Goal: Transaction & Acquisition: Subscribe to service/newsletter

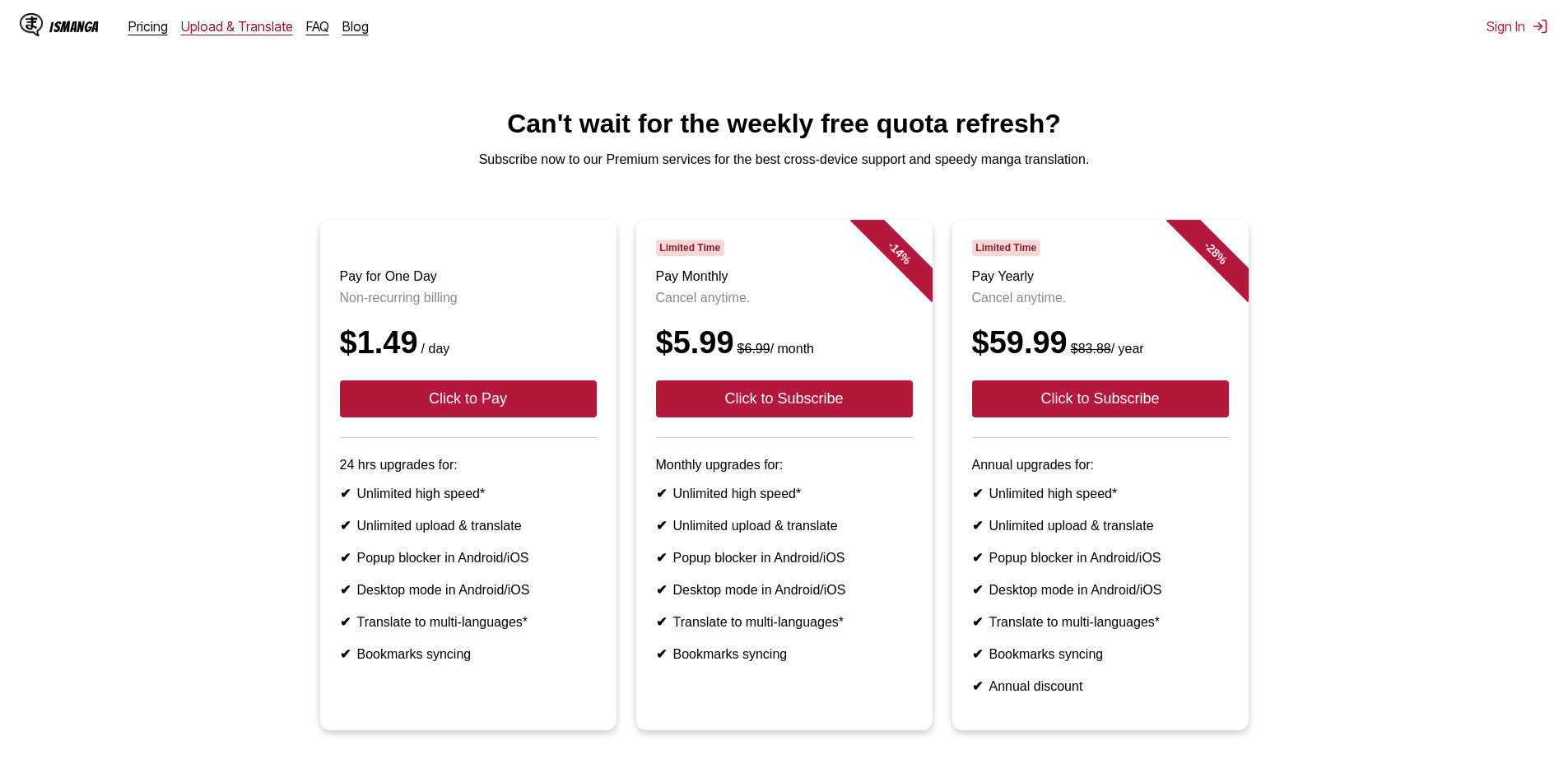
click at [221, 26] on link "Upload & Translate" at bounding box center [237, 27] width 112 height 17
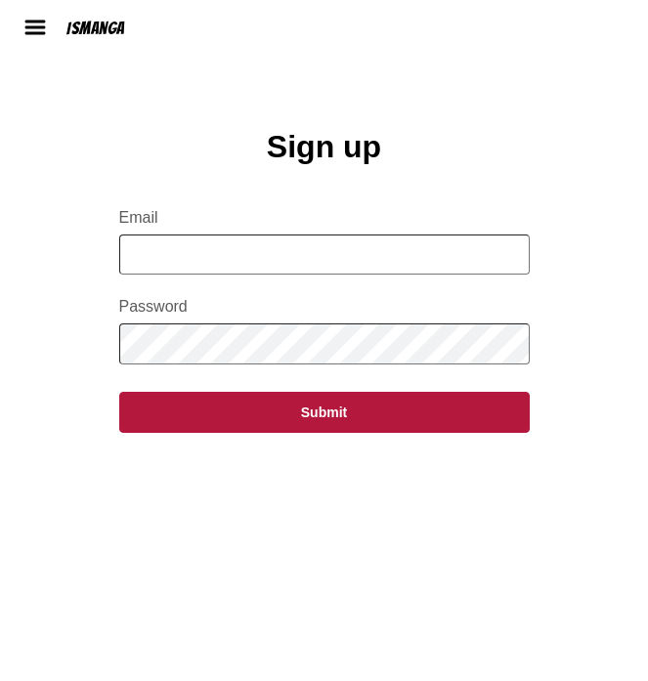
click at [286, 265] on input "Email" at bounding box center [324, 255] width 411 height 40
click at [218, 269] on input "**********" at bounding box center [324, 255] width 411 height 40
type input "**********"
click at [560, 296] on main "**********" at bounding box center [324, 435] width 648 height 613
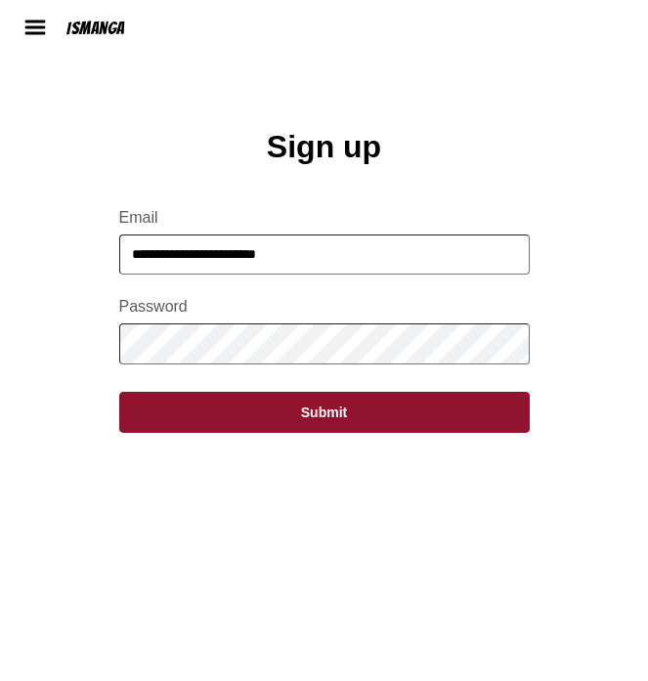
click at [302, 430] on button "Submit" at bounding box center [324, 412] width 411 height 41
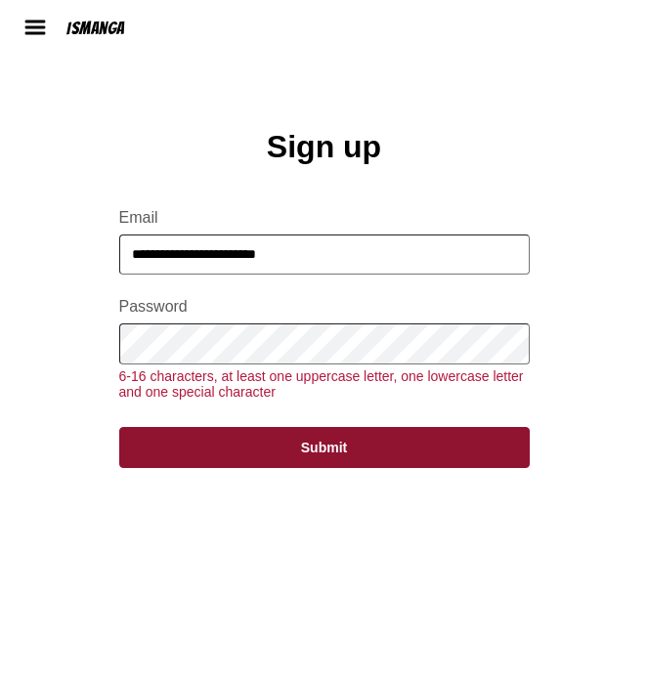
click at [315, 468] on button "Submit" at bounding box center [324, 447] width 411 height 41
click at [283, 468] on button "Submit" at bounding box center [324, 447] width 411 height 41
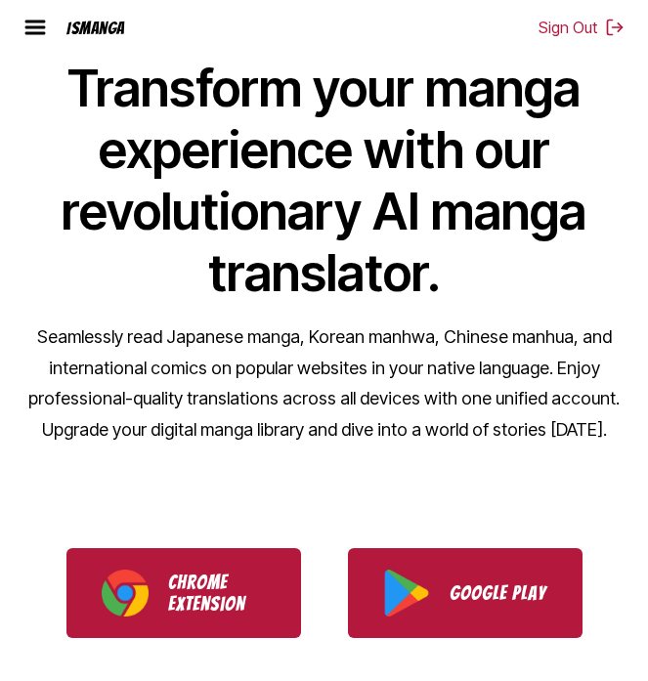
scroll to position [195, 0]
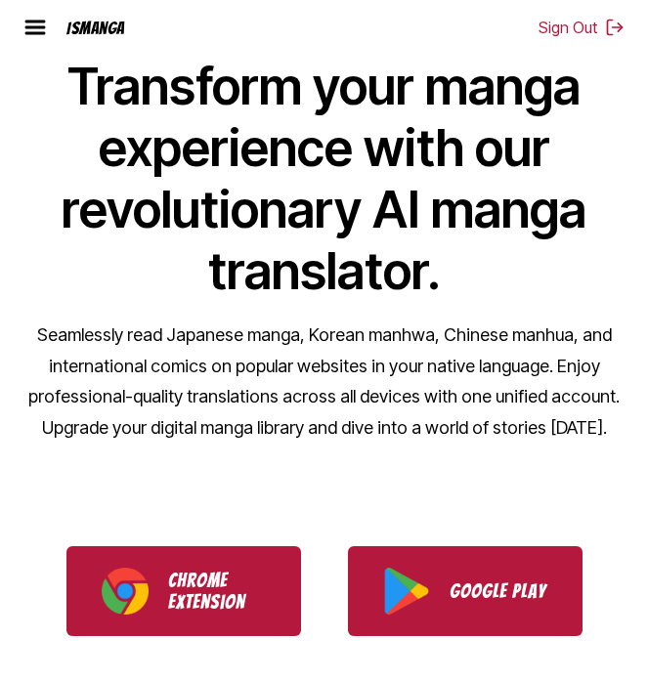
click at [588, 124] on h1 "Transform your manga experience with our revolutionary AI manga translator." at bounding box center [323, 179] width 601 height 246
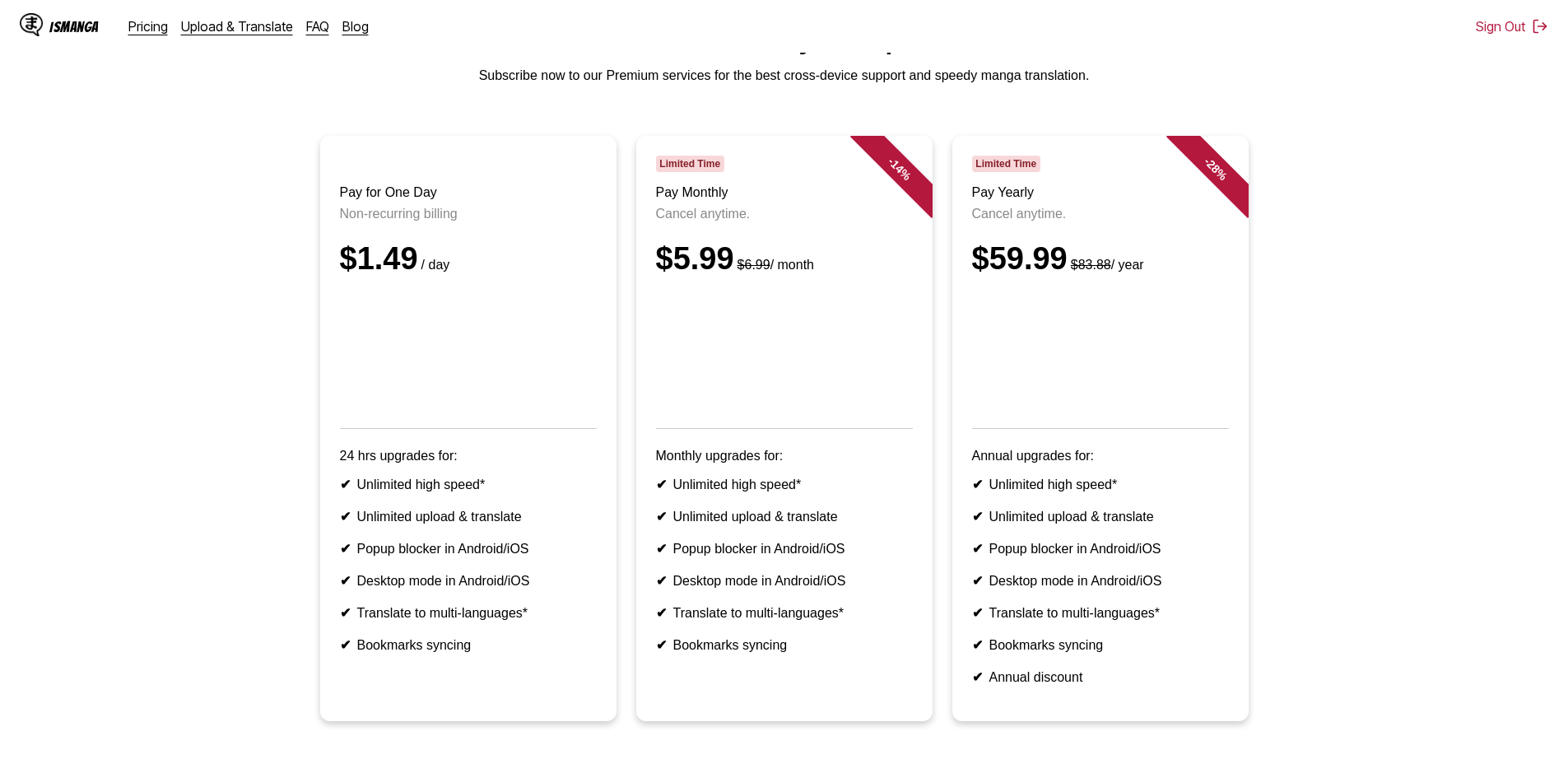
scroll to position [164, 0]
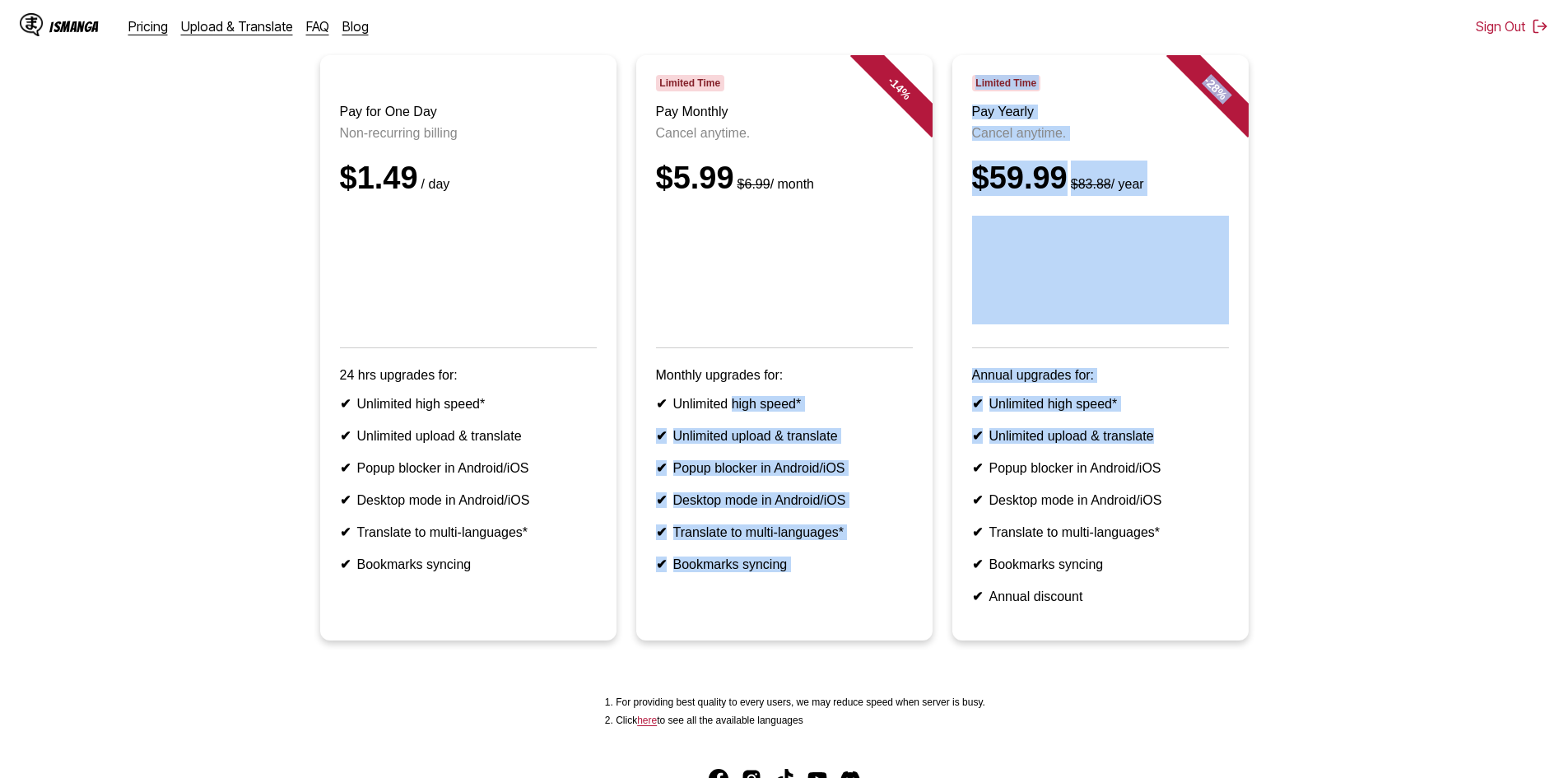
drag, startPoint x: 843, startPoint y: 425, endPoint x: 1202, endPoint y: 461, distance: 360.8
click at [545, 460] on ul "Pay for One Day Non-recurring billing $1.49 / day 24 hrs upgrades for: ✔ Unlimi…" at bounding box center [784, 357] width 1542 height 605
click at [545, 444] on li "✔ Unlimited upload & translate" at bounding box center [1100, 435] width 257 height 16
drag, startPoint x: 786, startPoint y: 455, endPoint x: 1053, endPoint y: 457, distance: 267.0
click at [545, 456] on ul "Pay for One Day Non-recurring billing $1.49 / day 24 hrs upgrades for: ✔ Unlimi…" at bounding box center [784, 357] width 1542 height 605
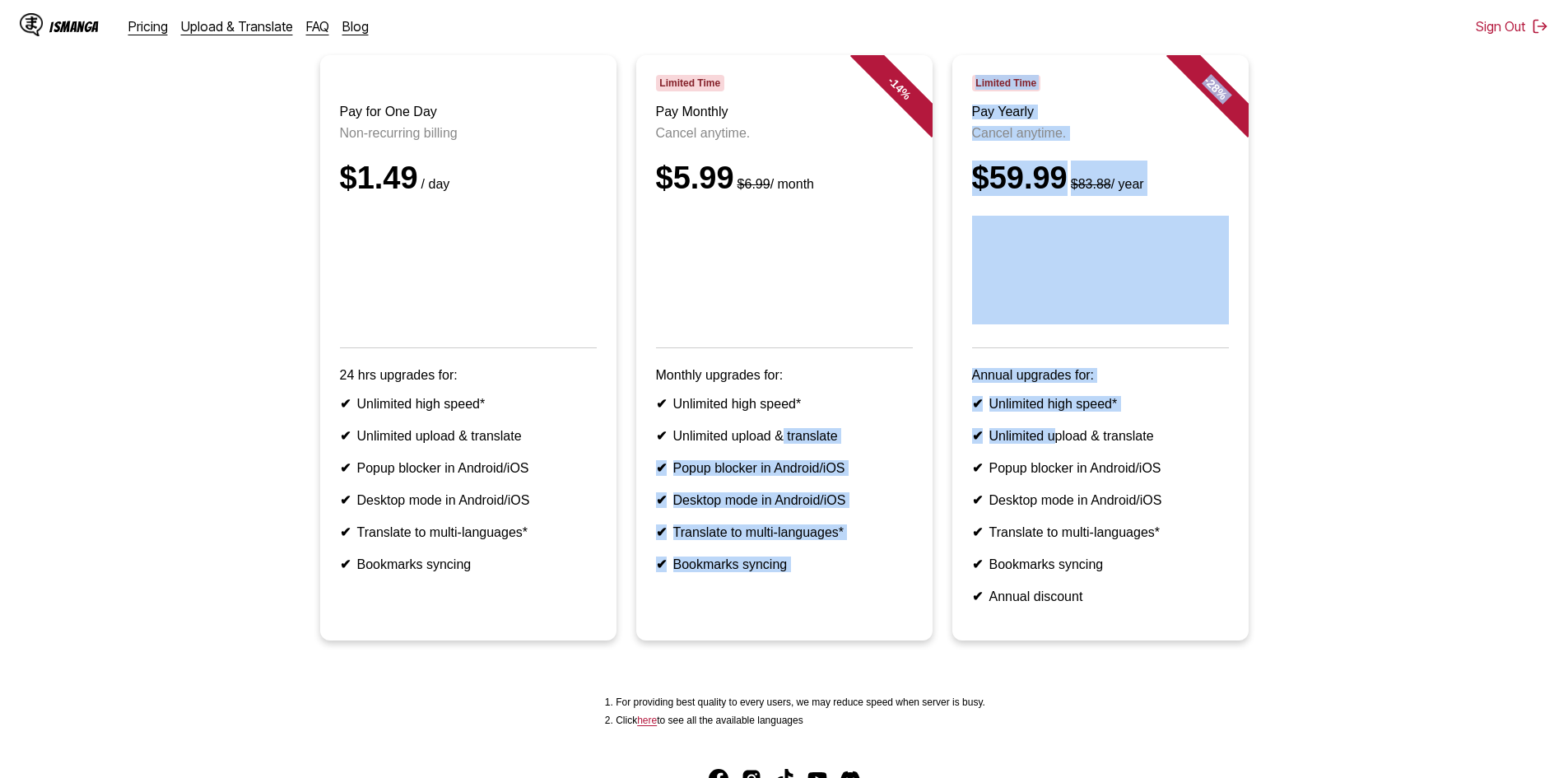
click at [545, 476] on li "✔ Popup blocker in Android/iOS" at bounding box center [784, 467] width 257 height 16
drag, startPoint x: 744, startPoint y: 504, endPoint x: 1090, endPoint y: 499, distance: 346.0
click at [545, 499] on ul "Pay for One Day Non-recurring billing $1.49 / day 24 hrs upgrades for: ✔ Unlimi…" at bounding box center [784, 357] width 1542 height 605
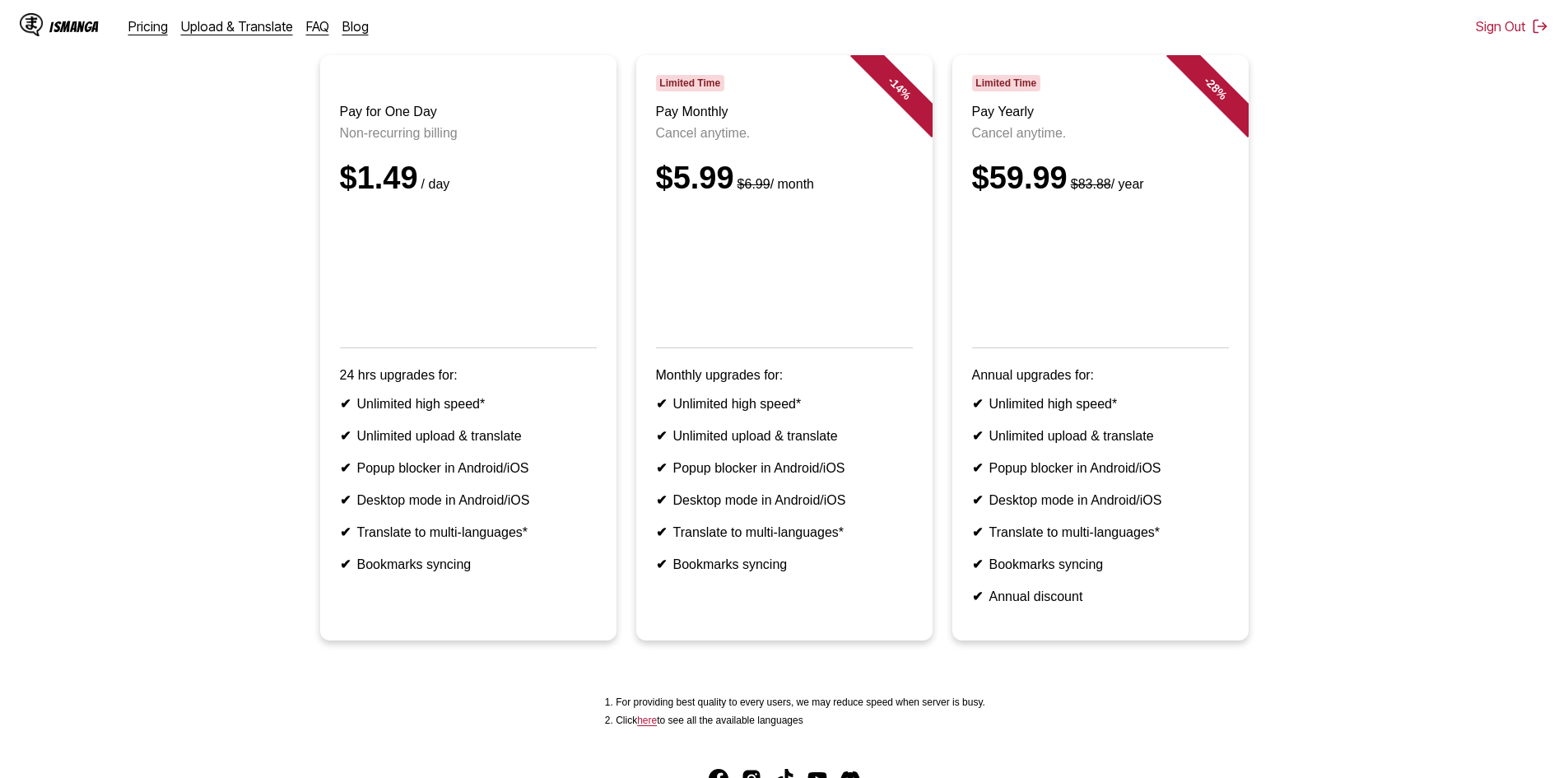
click at [545, 476] on li "✔ Popup blocker in Android/iOS" at bounding box center [1100, 467] width 257 height 16
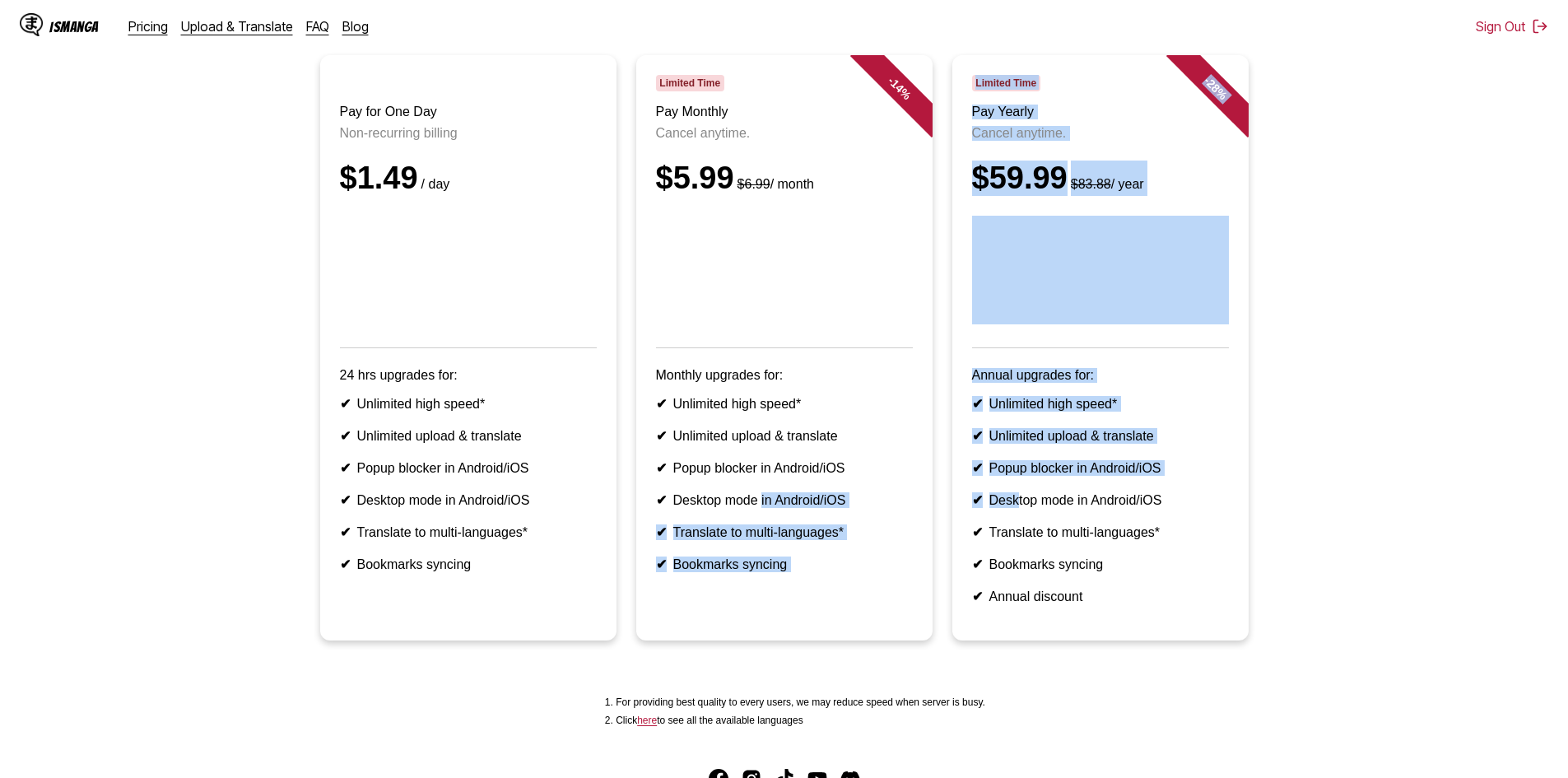
drag, startPoint x: 763, startPoint y: 528, endPoint x: 1027, endPoint y: 530, distance: 264.0
click at [545, 530] on ul "Pay for One Day Non-recurring billing $1.49 / day 24 hrs upgrades for: ✔ Unlimi…" at bounding box center [784, 357] width 1542 height 605
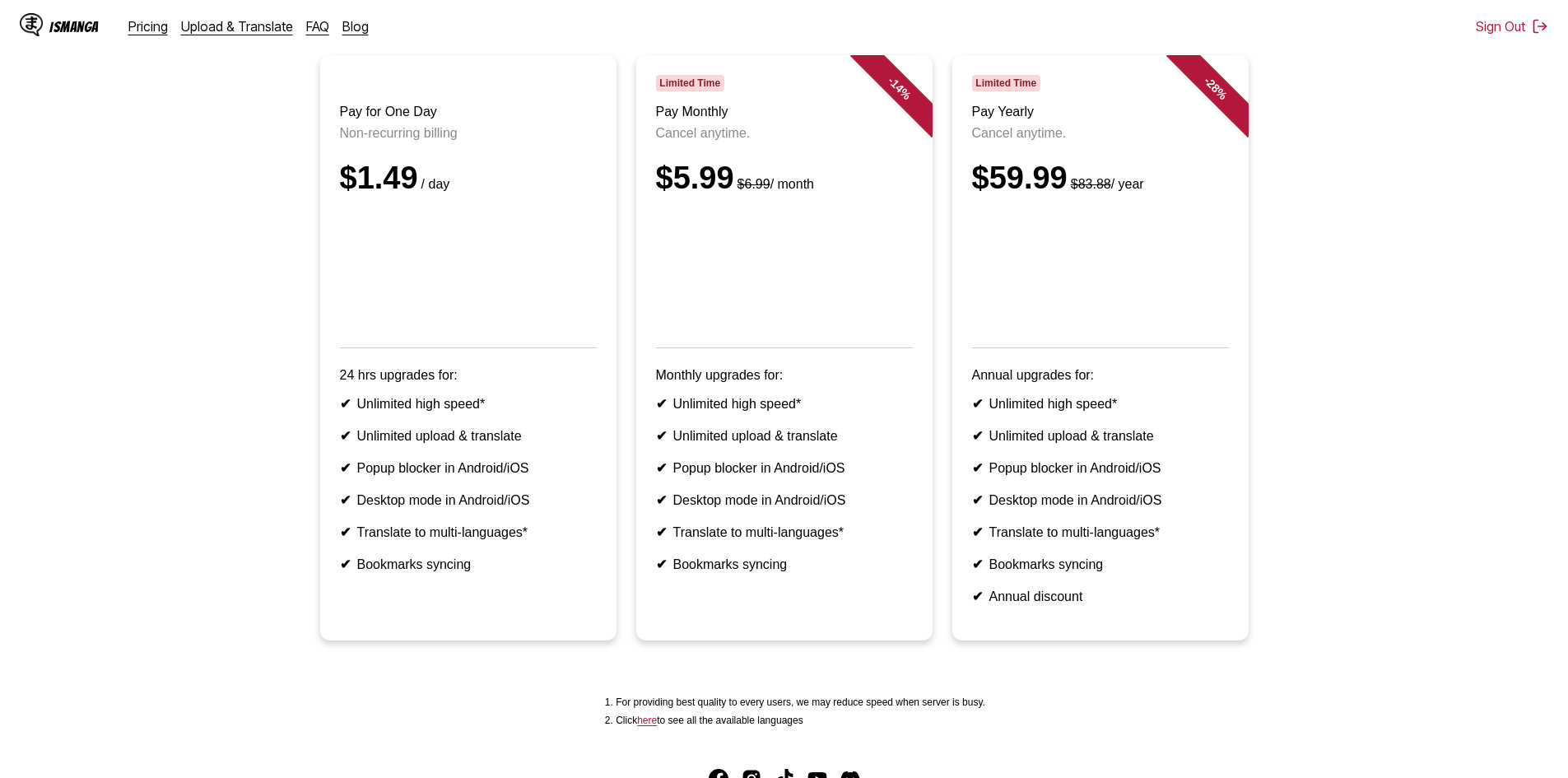
click at [545, 508] on li "✔ Desktop mode in Android/iOS" at bounding box center [1100, 499] width 257 height 16
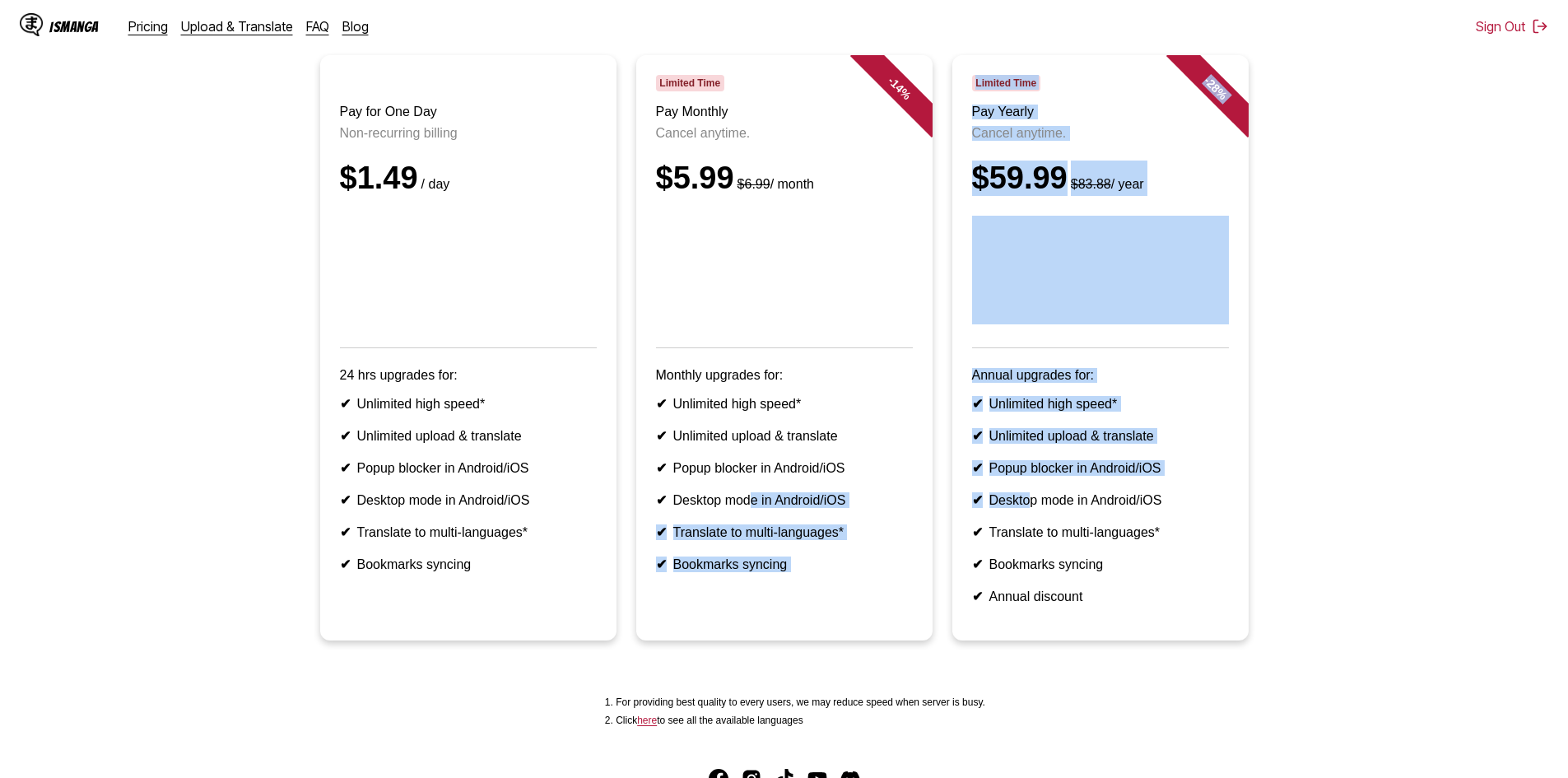
drag, startPoint x: 748, startPoint y: 526, endPoint x: 1027, endPoint y: 532, distance: 279.1
click at [545, 532] on ul "Pay for One Day Non-recurring billing $1.49 / day 24 hrs upgrades for: ✔ Unlimi…" at bounding box center [784, 357] width 1542 height 605
click at [545, 508] on li "✔ Desktop mode in Android/iOS" at bounding box center [1100, 499] width 257 height 16
drag, startPoint x: 812, startPoint y: 562, endPoint x: 1032, endPoint y: 560, distance: 220.0
click at [545, 560] on ul "Pay for One Day Non-recurring billing $1.49 / day 24 hrs upgrades for: ✔ Unlimi…" at bounding box center [784, 357] width 1542 height 605
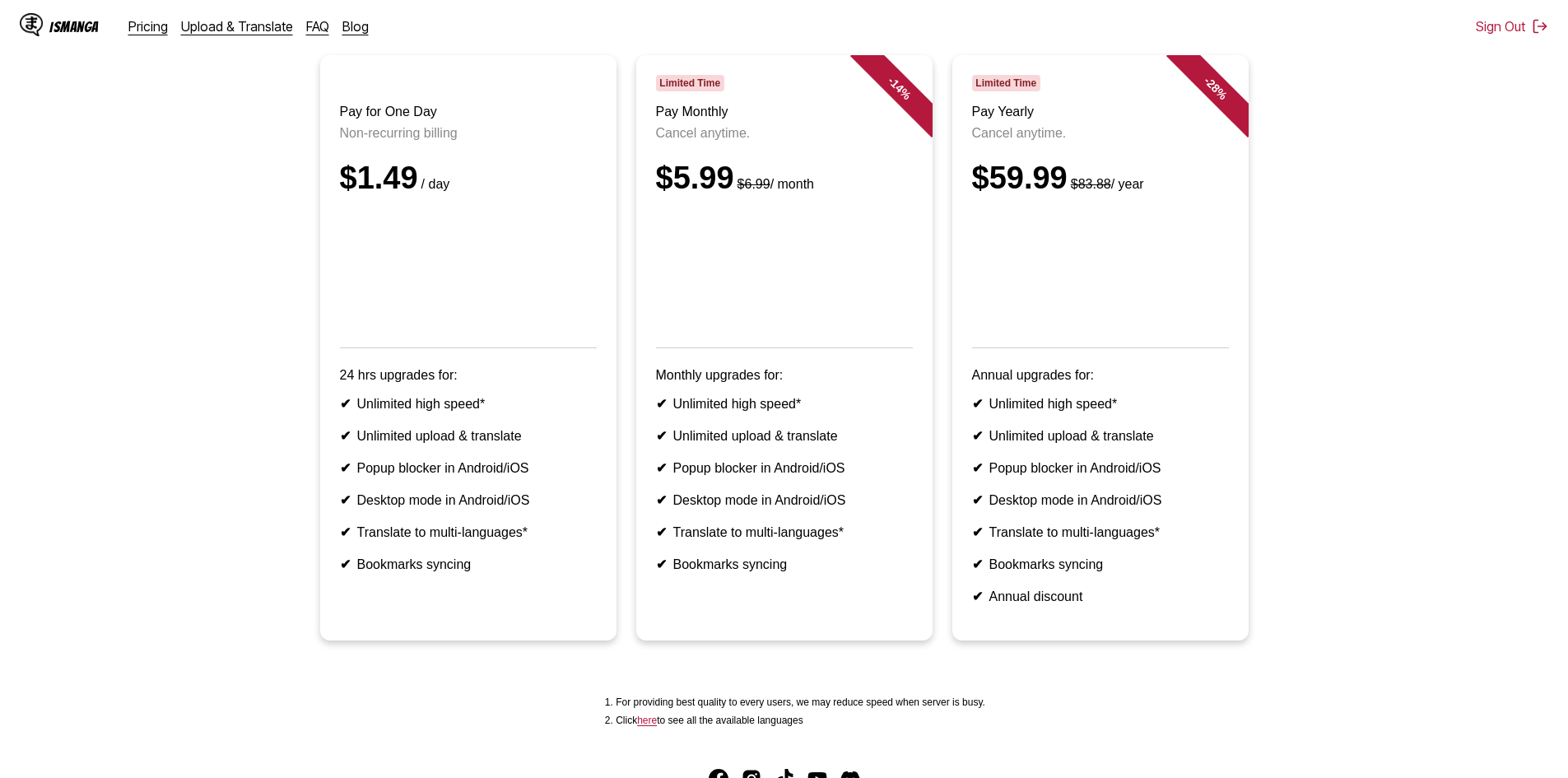
click at [545, 540] on li "✔ Translate to multi-languages*" at bounding box center [1100, 532] width 257 height 16
drag, startPoint x: 813, startPoint y: 586, endPoint x: 1069, endPoint y: 581, distance: 256.0
click at [545, 573] on ul "Pay for One Day Non-recurring billing $1.49 / day 24 hrs upgrades for: ✔ Unlimi…" at bounding box center [784, 357] width 1542 height 605
click at [545, 573] on ul "✔ Unlimited high speed* ✔ Unlimited upload & translate ✔ Popup blocker in Andro…" at bounding box center [1100, 499] width 257 height 208
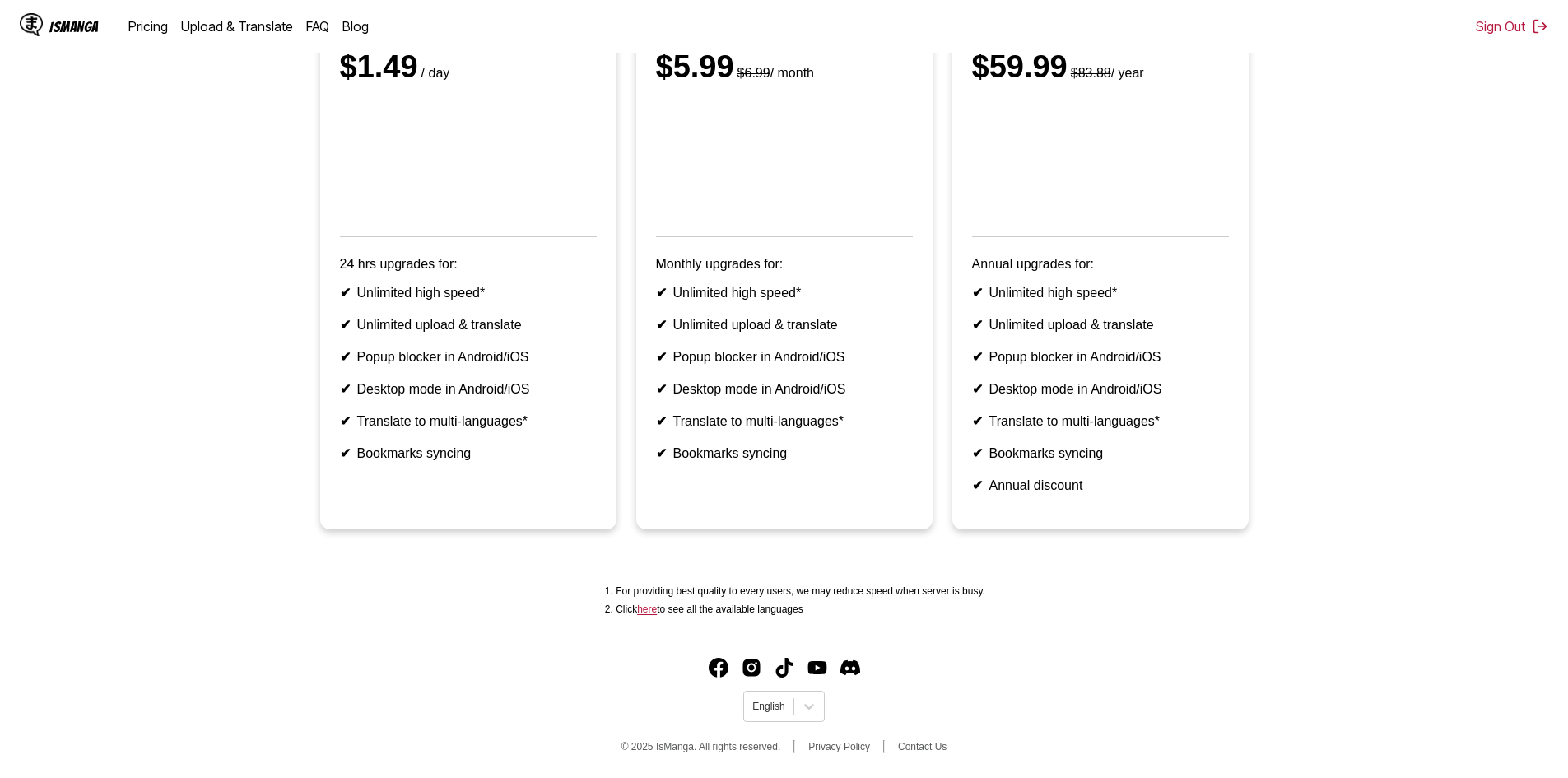
scroll to position [0, 0]
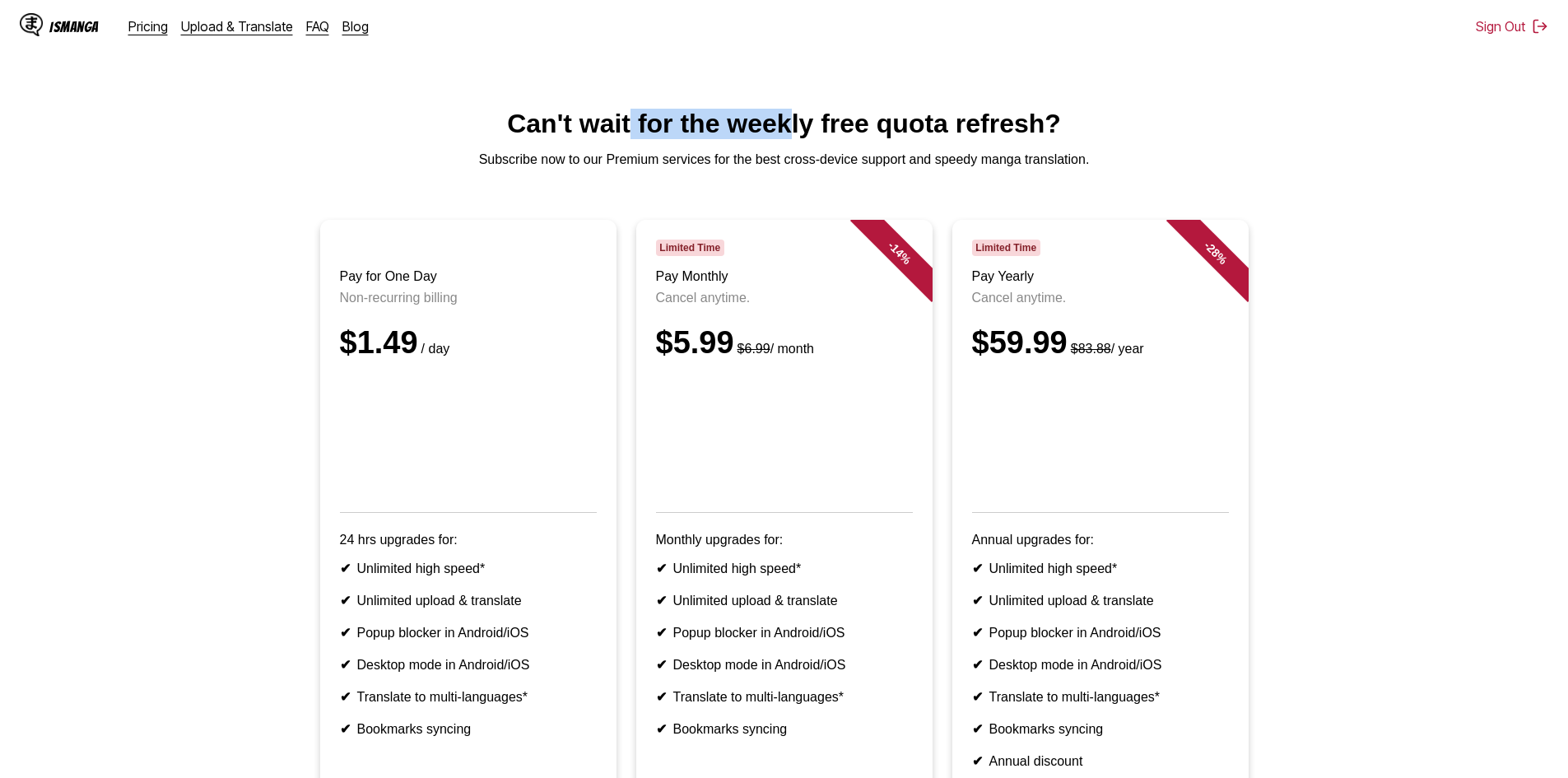
drag, startPoint x: 630, startPoint y: 124, endPoint x: 808, endPoint y: 116, distance: 178.2
click at [545, 116] on h1 "Can't wait for the weekly free quota refresh?" at bounding box center [784, 124] width 1542 height 30
click at [545, 120] on h1 "Can't wait for the weekly free quota refresh?" at bounding box center [784, 124] width 1542 height 30
click at [545, 121] on h1 "Can't wait for the weekly free quota refresh?" at bounding box center [784, 124] width 1542 height 30
click at [545, 125] on h1 "Can't wait for the weekly free quota refresh?" at bounding box center [784, 124] width 1542 height 30
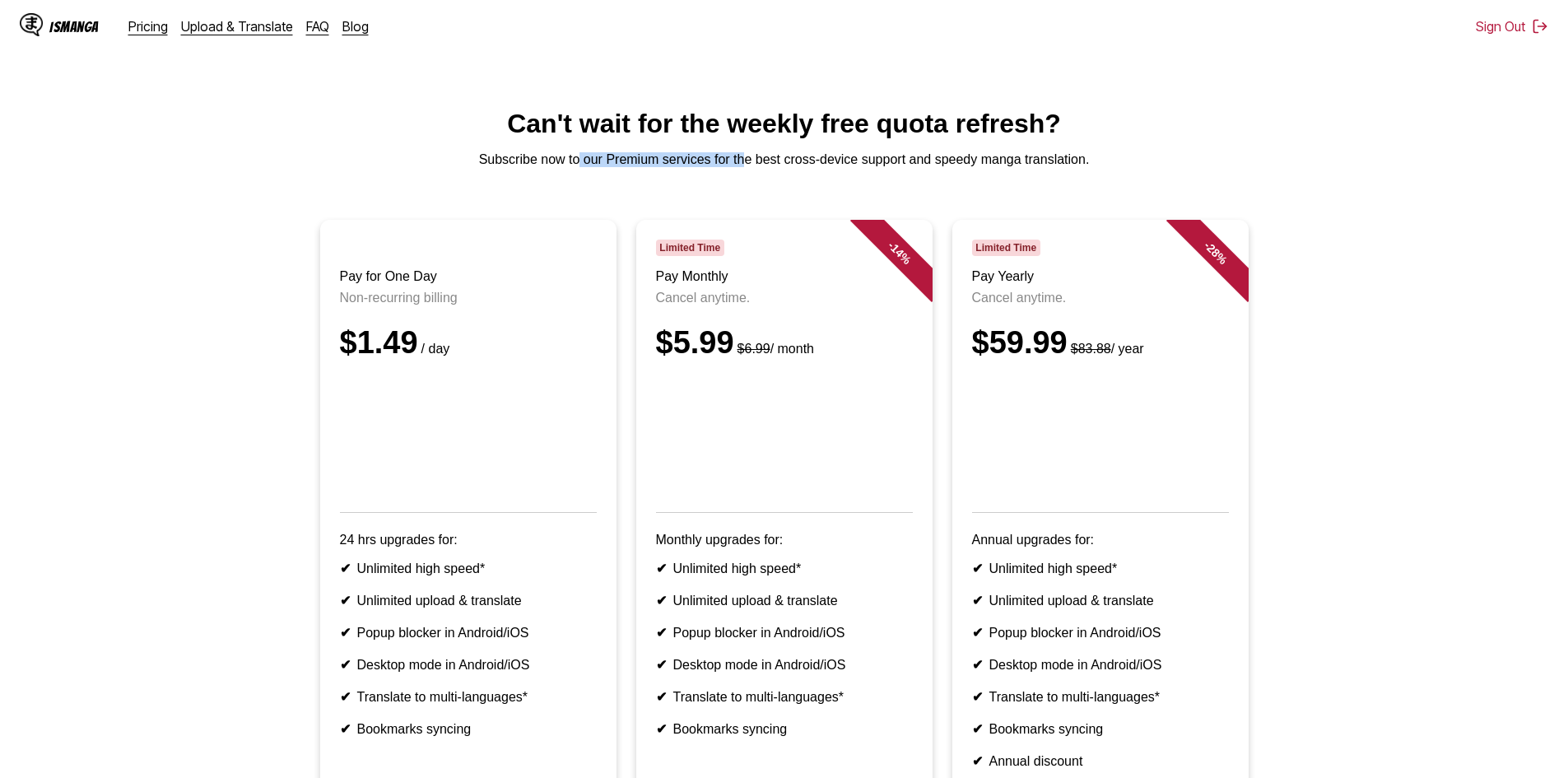
drag, startPoint x: 579, startPoint y: 171, endPoint x: 774, endPoint y: 164, distance: 195.1
click at [545, 165] on p "Subscribe now to our Premium services for the best cross-device support and spe…" at bounding box center [784, 160] width 1542 height 15
drag, startPoint x: 800, startPoint y: 163, endPoint x: 938, endPoint y: 161, distance: 138.0
click at [545, 163] on p "Subscribe now to our Premium services for the best cross-device support and spe…" at bounding box center [784, 160] width 1542 height 15
drag, startPoint x: 940, startPoint y: 160, endPoint x: 978, endPoint y: 160, distance: 38.0
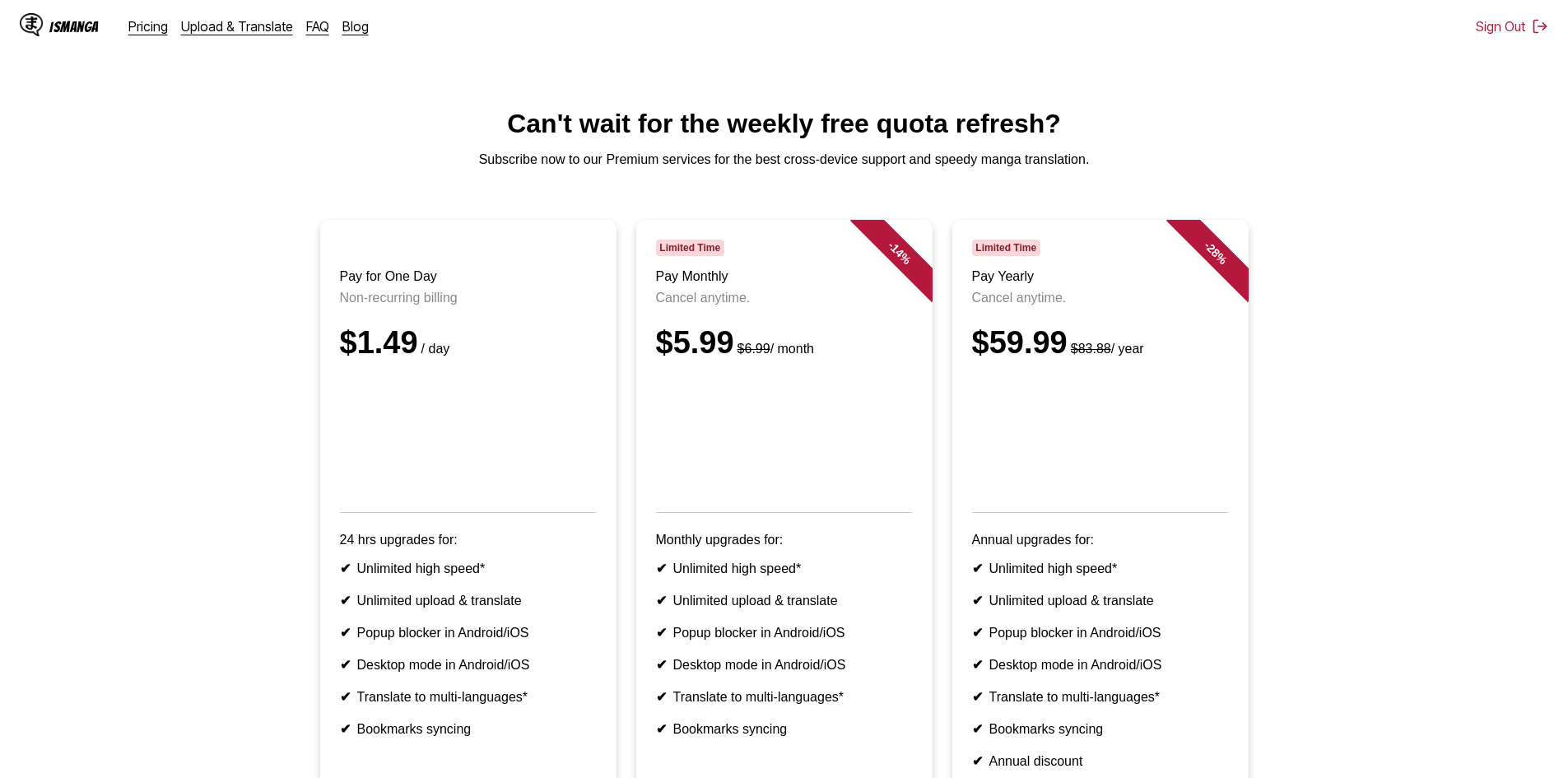
click at [545, 160] on p "Subscribe now to our Premium services for the best cross-device support and spe…" at bounding box center [784, 160] width 1542 height 15
drag, startPoint x: 987, startPoint y: 160, endPoint x: 1030, endPoint y: 159, distance: 43.0
click at [545, 159] on p "Subscribe now to our Premium services for the best cross-device support and spe…" at bounding box center [784, 160] width 1542 height 15
drag, startPoint x: 1050, startPoint y: 162, endPoint x: 1139, endPoint y: 157, distance: 89.1
click at [545, 162] on p "Subscribe now to our Premium services for the best cross-device support and spe…" at bounding box center [784, 160] width 1542 height 15
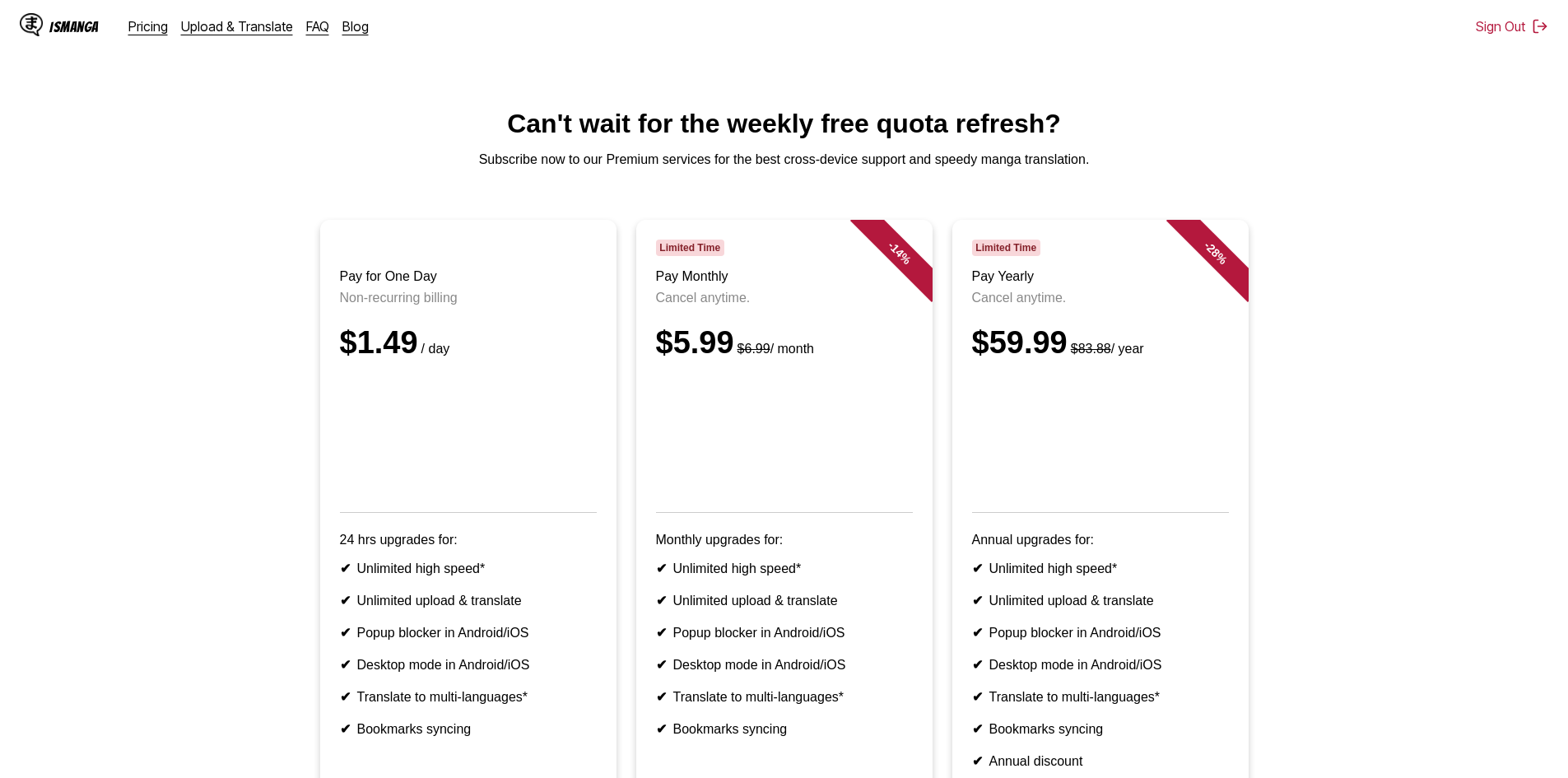
click at [545, 99] on html "IsManga Pricing Upload & Translate FAQ Blog Sign Out Pricing Upload & Translate…" at bounding box center [784, 526] width 1568 height 1053
drag, startPoint x: 568, startPoint y: 164, endPoint x: 876, endPoint y: 173, distance: 308.1
click at [875, 167] on p "Subscribe now to our Premium services for the best cross-device support and spe…" at bounding box center [784, 160] width 1542 height 15
click at [1052, 174] on main "Can't wait for the weekly free quota refresh? Subscribe now to our Premium serv…" at bounding box center [784, 504] width 1568 height 791
